Goal: Task Accomplishment & Management: Manage account settings

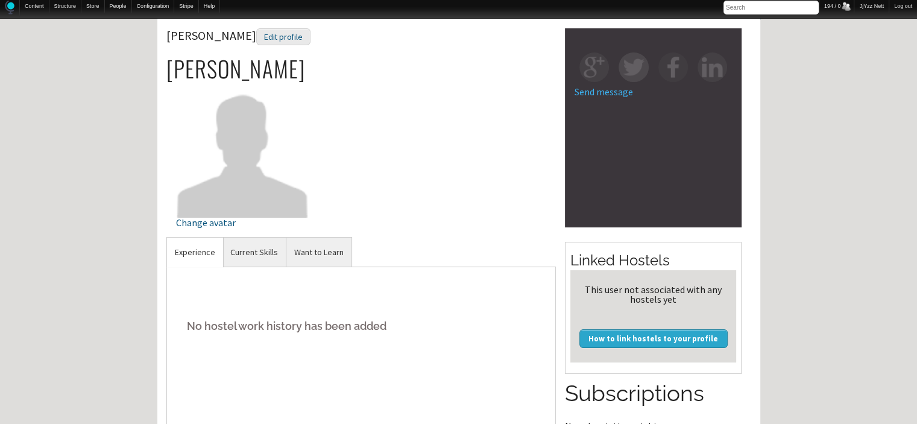
scroll to position [72, 0]
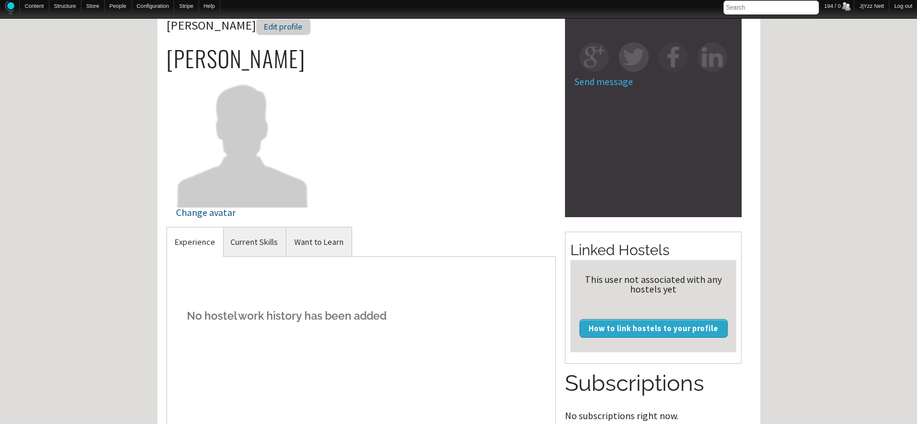
click at [256, 30] on div "Edit profile" at bounding box center [283, 26] width 54 height 17
click at [250, 241] on link "Current Skills" at bounding box center [253, 242] width 63 height 30
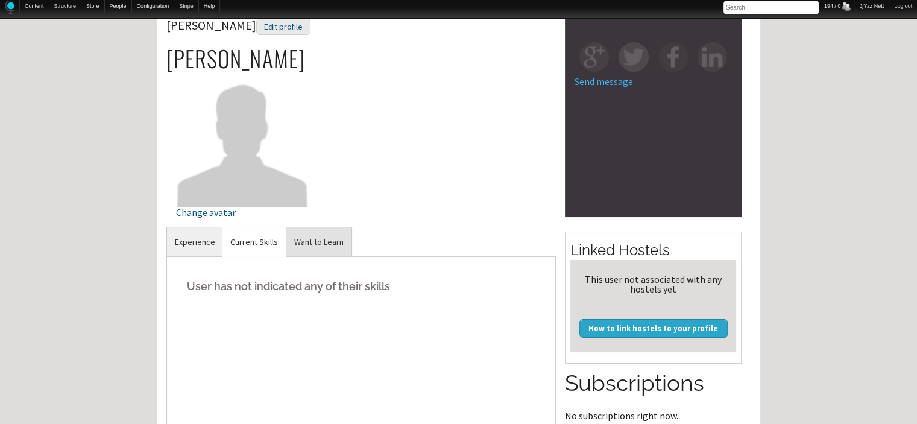
click at [304, 232] on link "Want to Learn" at bounding box center [318, 242] width 65 height 30
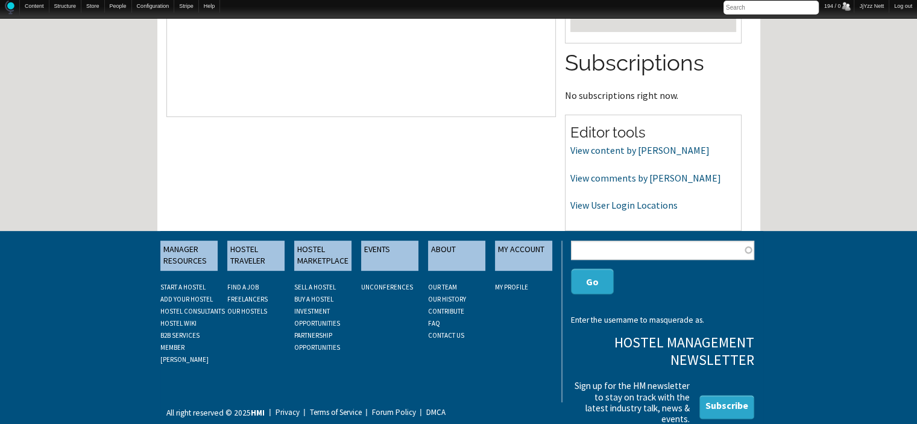
scroll to position [394, 0]
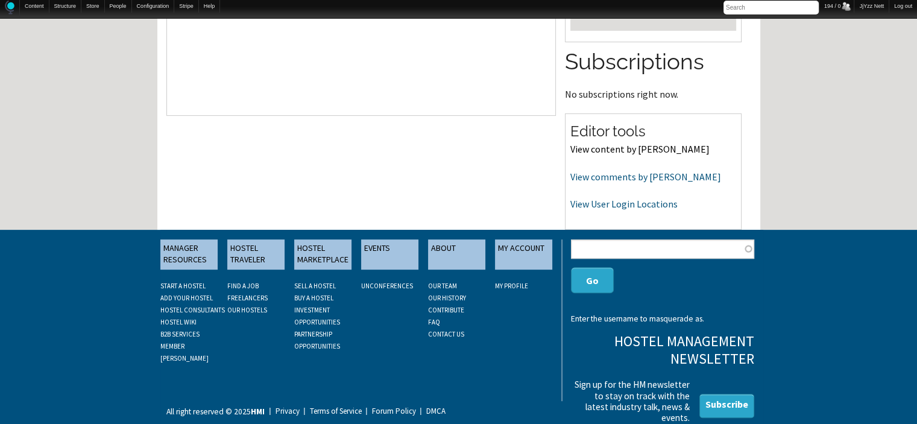
click at [655, 148] on link "View content by danilom" at bounding box center [639, 149] width 139 height 12
click at [629, 178] on link "View comments by danilom" at bounding box center [645, 177] width 151 height 12
click at [645, 205] on link "View User Login Locations" at bounding box center [623, 204] width 107 height 12
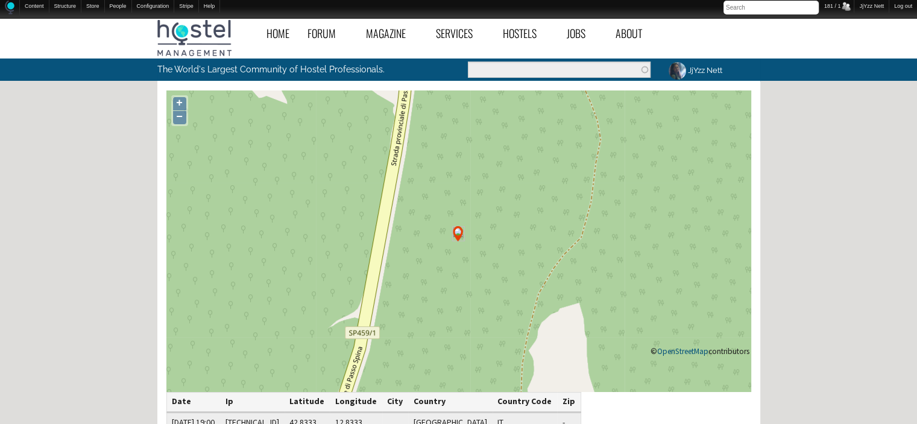
scroll to position [320, 0]
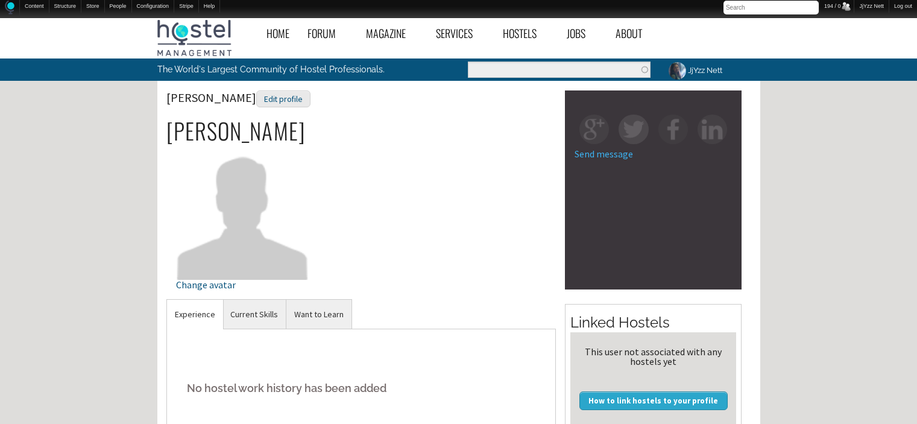
scroll to position [394, 0]
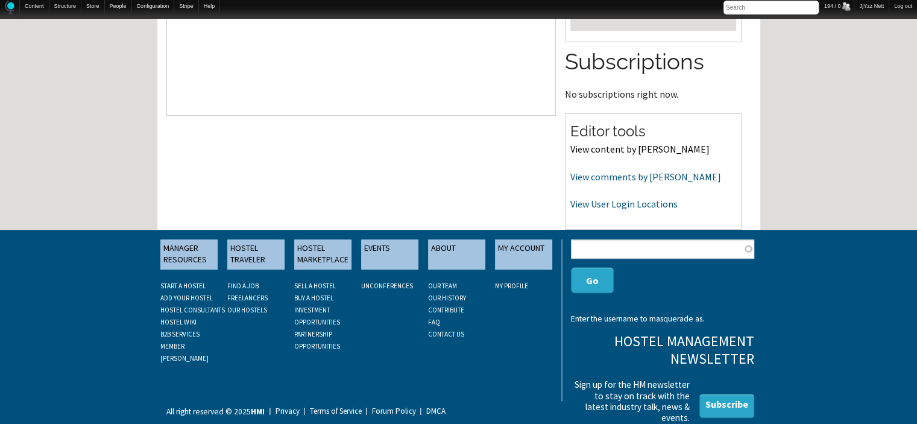
click at [595, 147] on link "View content by danilom" at bounding box center [639, 149] width 139 height 12
click at [599, 177] on link "View comments by danilom" at bounding box center [645, 177] width 151 height 12
click at [583, 200] on link "View User Login Locations" at bounding box center [623, 204] width 107 height 12
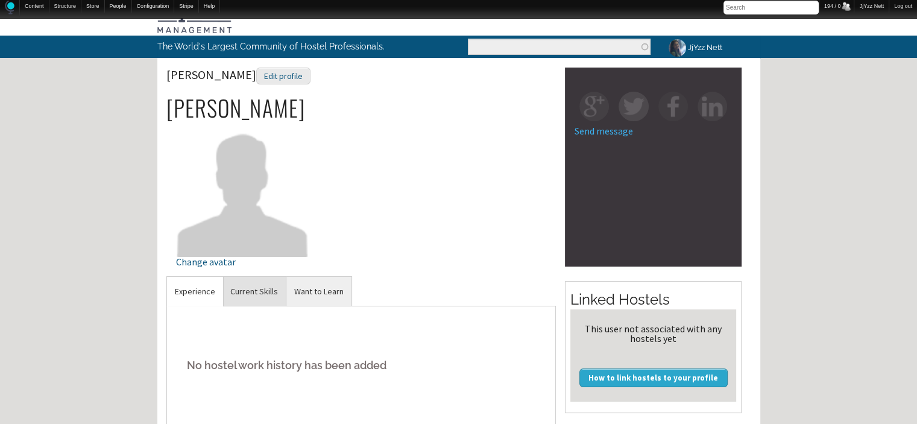
click at [252, 291] on link "Current Skills" at bounding box center [253, 292] width 63 height 30
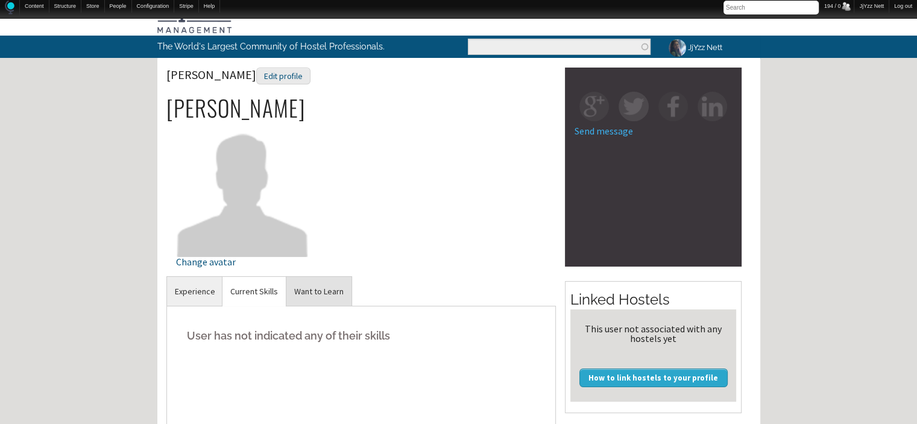
click at [302, 291] on link "Want to Learn" at bounding box center [318, 292] width 65 height 30
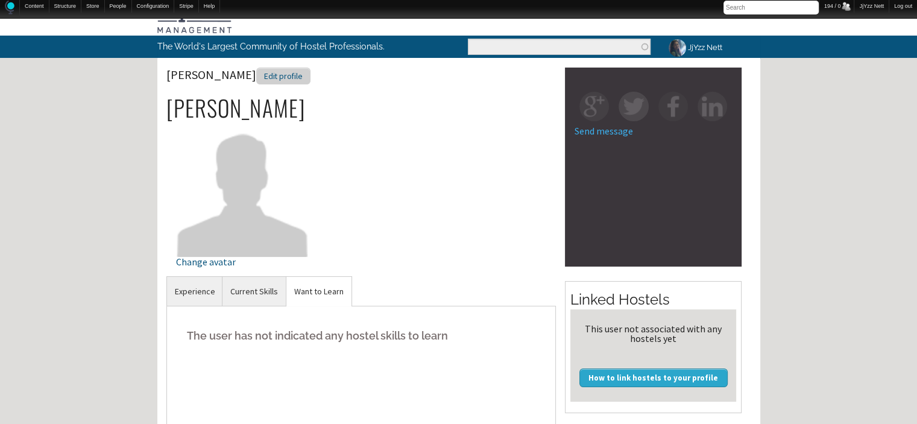
click at [256, 75] on div "Edit profile" at bounding box center [283, 76] width 54 height 17
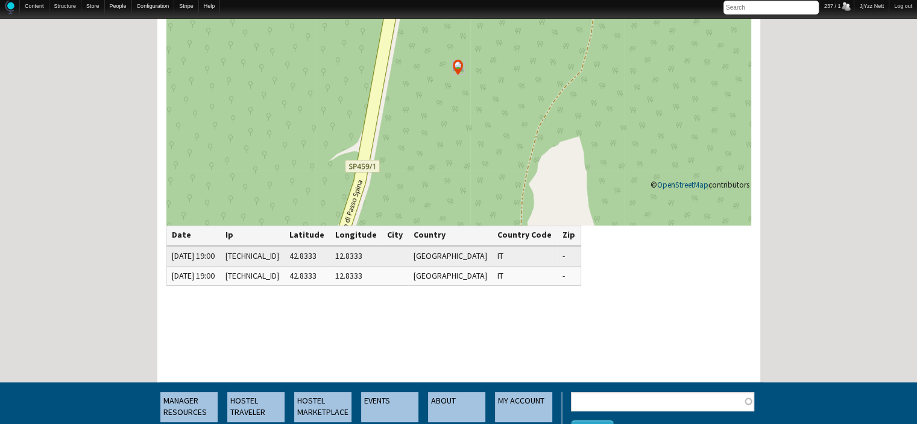
scroll to position [217, 0]
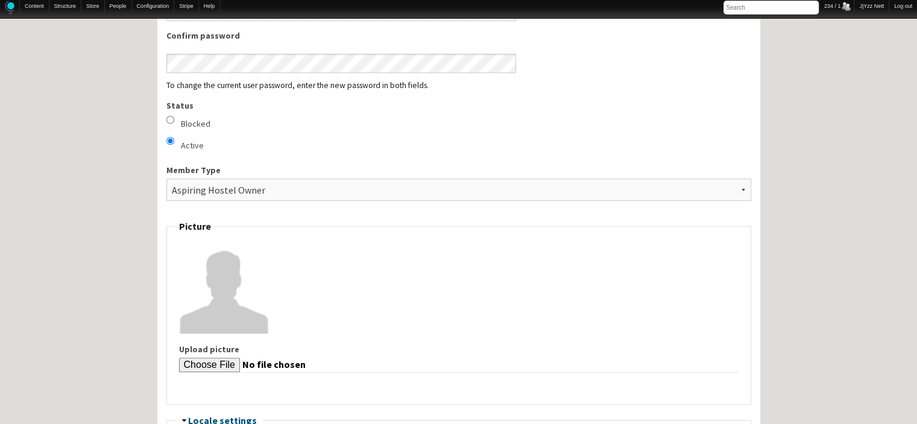
scroll to position [748, 0]
click at [200, 124] on label "Blocked" at bounding box center [196, 125] width 30 height 13
click at [174, 124] on input "Blocked" at bounding box center [170, 121] width 8 height 8
radio input "true"
click at [200, 124] on label "Blocked" at bounding box center [196, 125] width 30 height 13
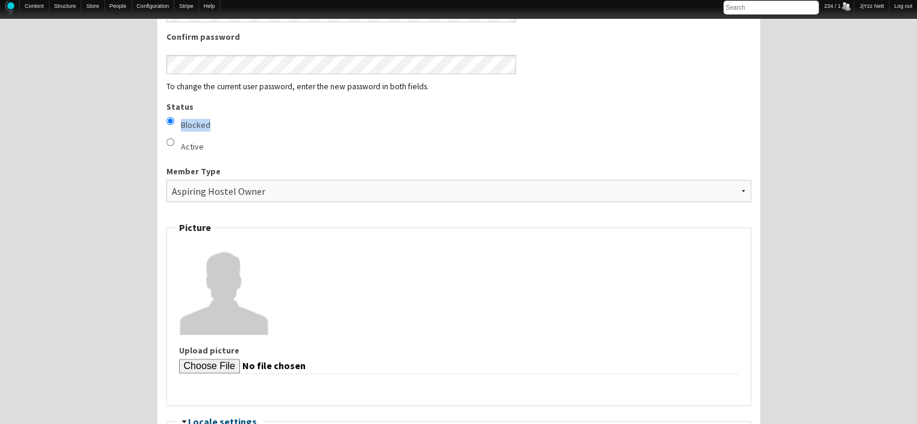
click at [174, 124] on input "Blocked" at bounding box center [170, 121] width 8 height 8
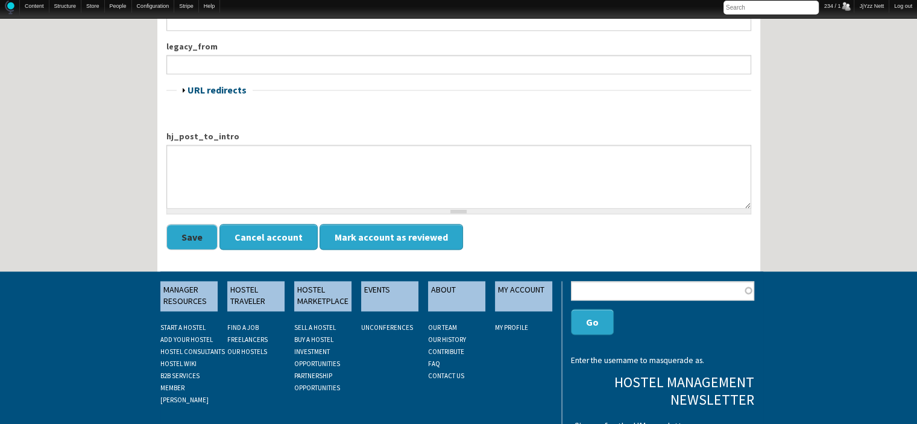
scroll to position [1591, 0]
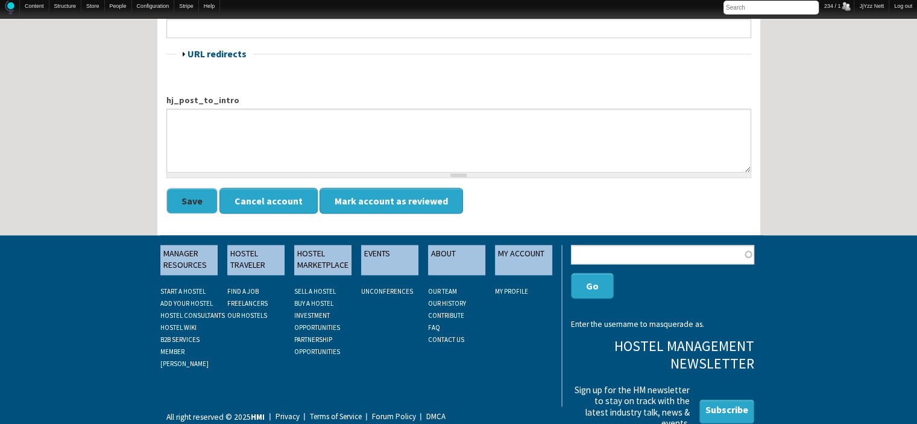
click at [181, 195] on button "Save" at bounding box center [191, 201] width 51 height 26
click at [189, 198] on button "Save" at bounding box center [191, 201] width 51 height 26
